Goal: Find specific fact: Find specific fact

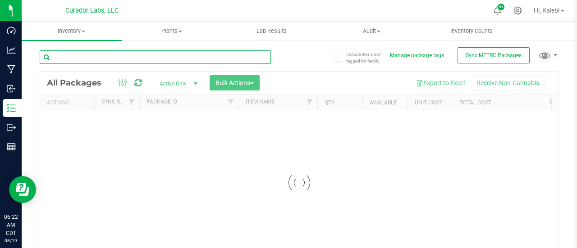
click at [196, 61] on input "text" at bounding box center [155, 57] width 231 height 14
paste input "SafeBet - Bulk Infused Rolls .5g Each - Bards Melody"
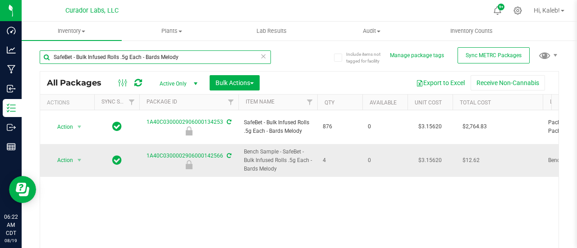
scroll to position [0, 141]
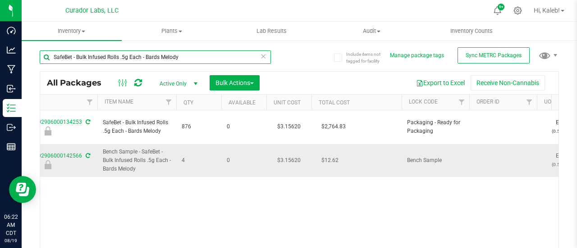
type input "SafeBet - Bulk Infused Rolls .5g Each - Bards Melody"
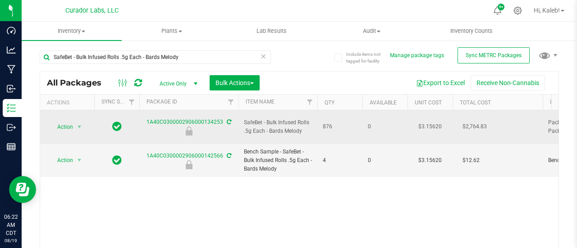
click at [326, 123] on span "876" at bounding box center [340, 127] width 34 height 9
copy span "876"
